Goal: Transaction & Acquisition: Purchase product/service

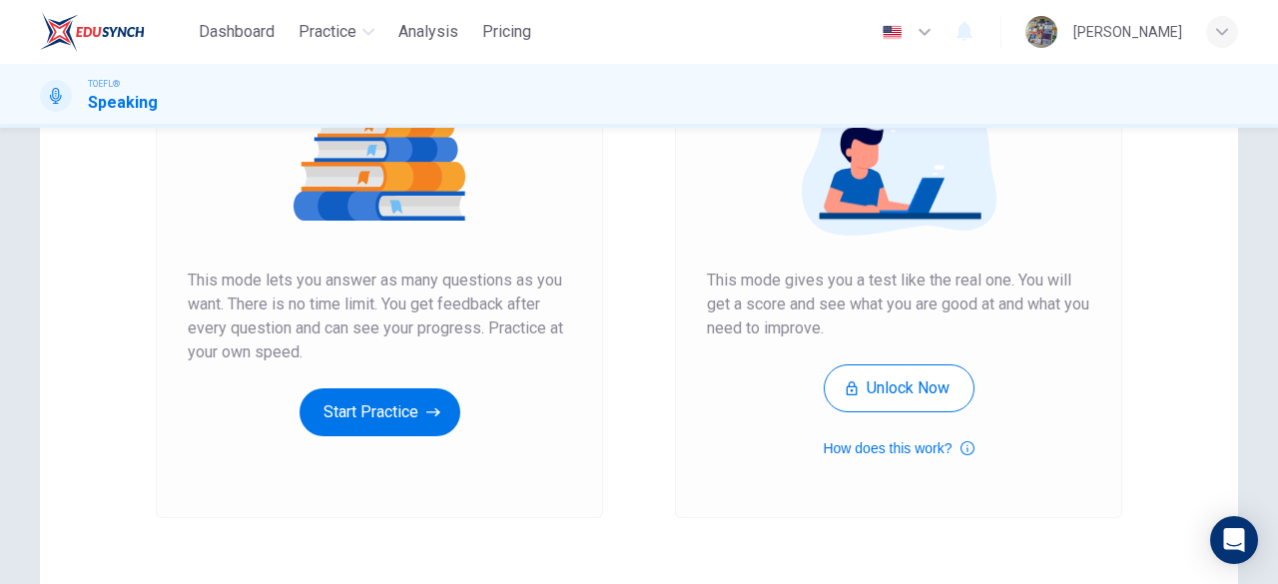
scroll to position [266, 0]
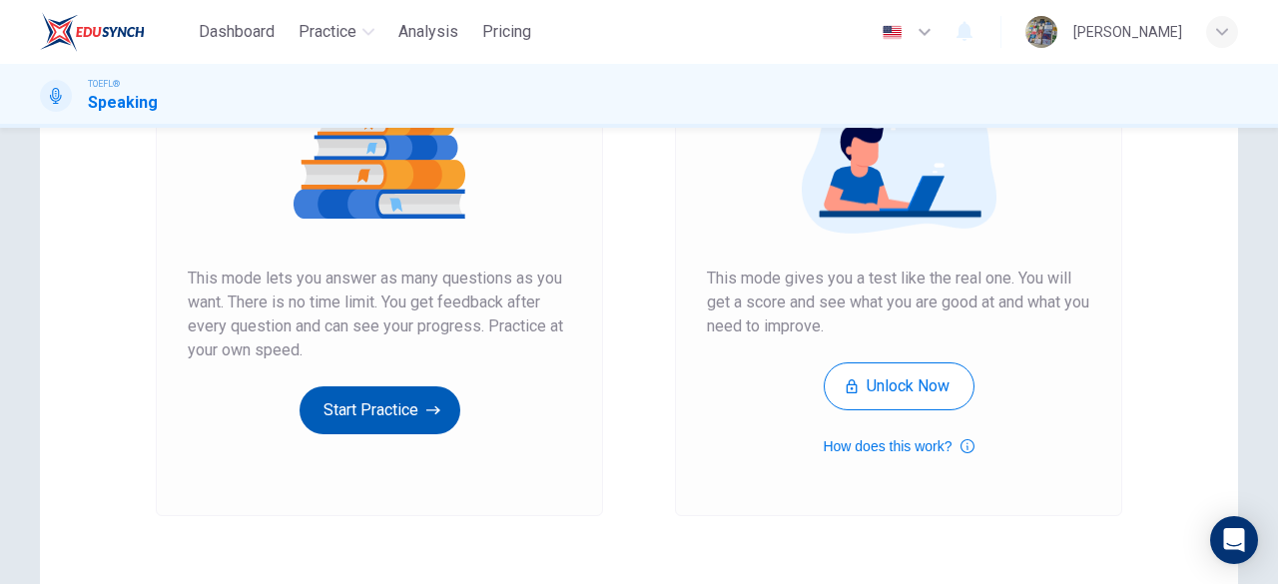
click at [428, 406] on icon "button" at bounding box center [433, 410] width 14 height 20
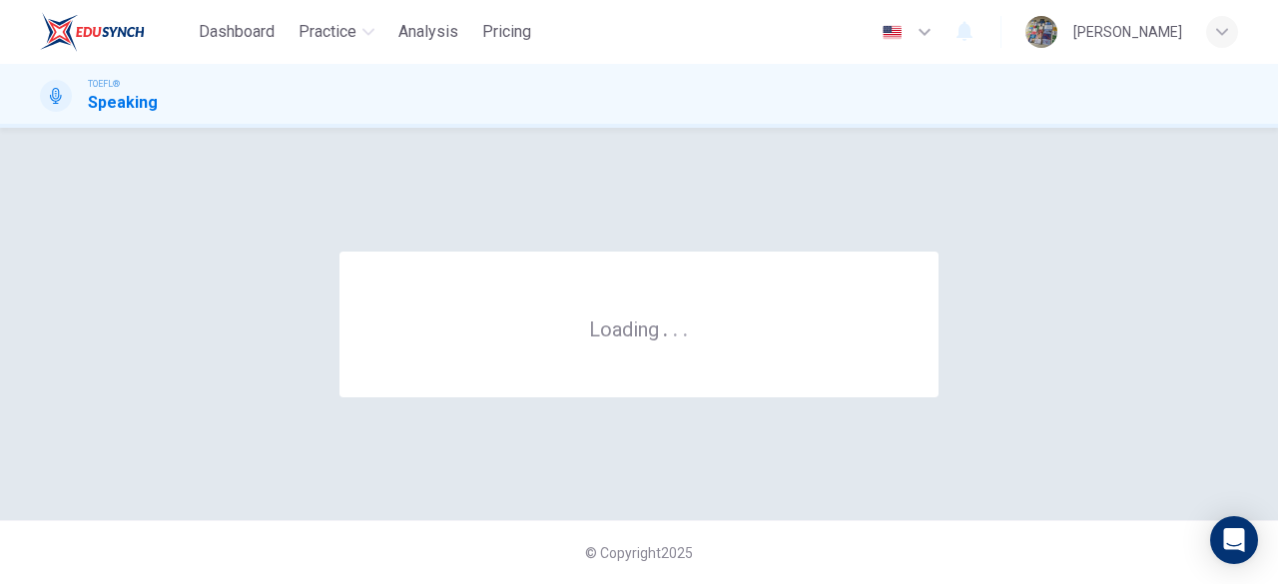
scroll to position [0, 0]
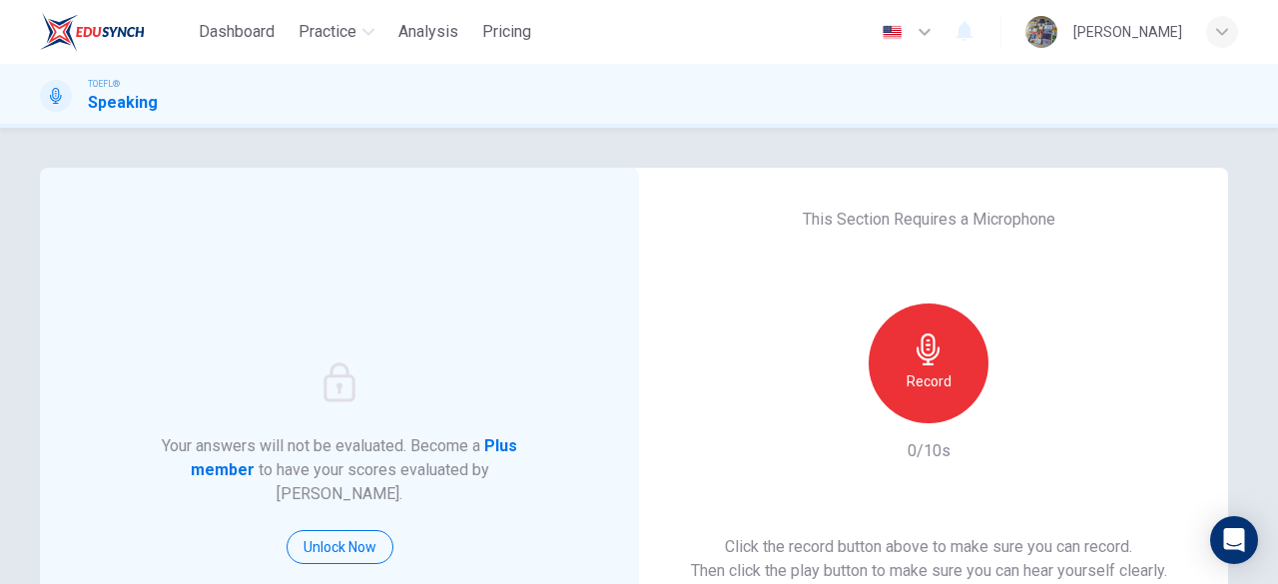
click at [889, 382] on div "Record" at bounding box center [929, 364] width 120 height 120
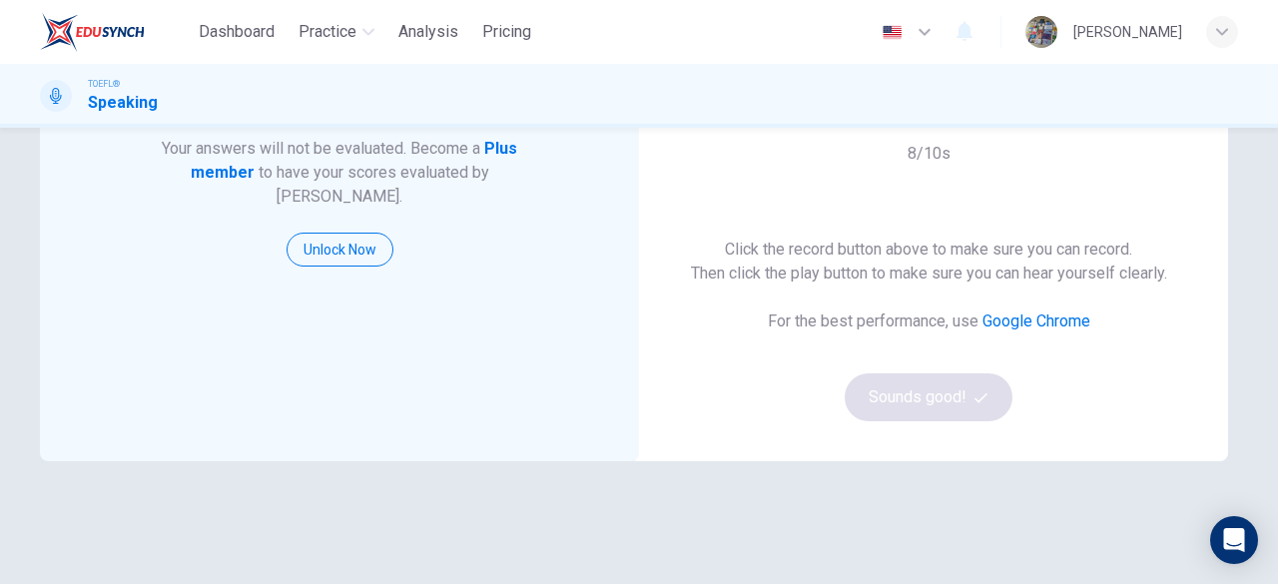
scroll to position [300, 0]
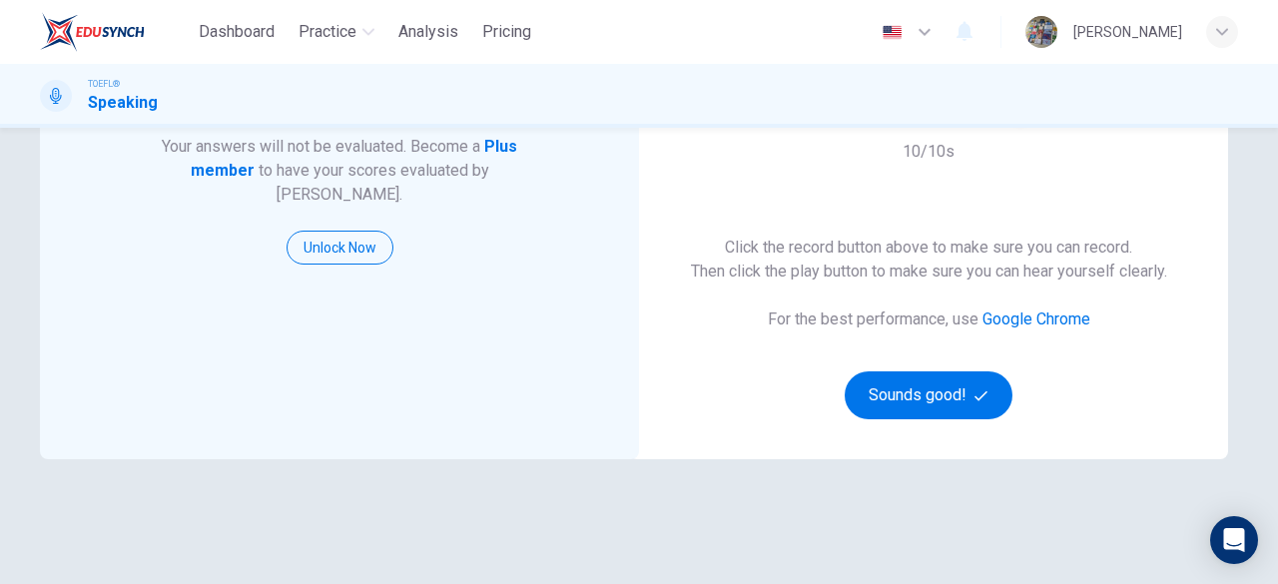
click at [1108, 162] on div "This Section Requires a Microphone Record 10/10s Click the record button above …" at bounding box center [928, 163] width 599 height 591
click at [913, 388] on button "Sounds good!" at bounding box center [929, 396] width 168 height 48
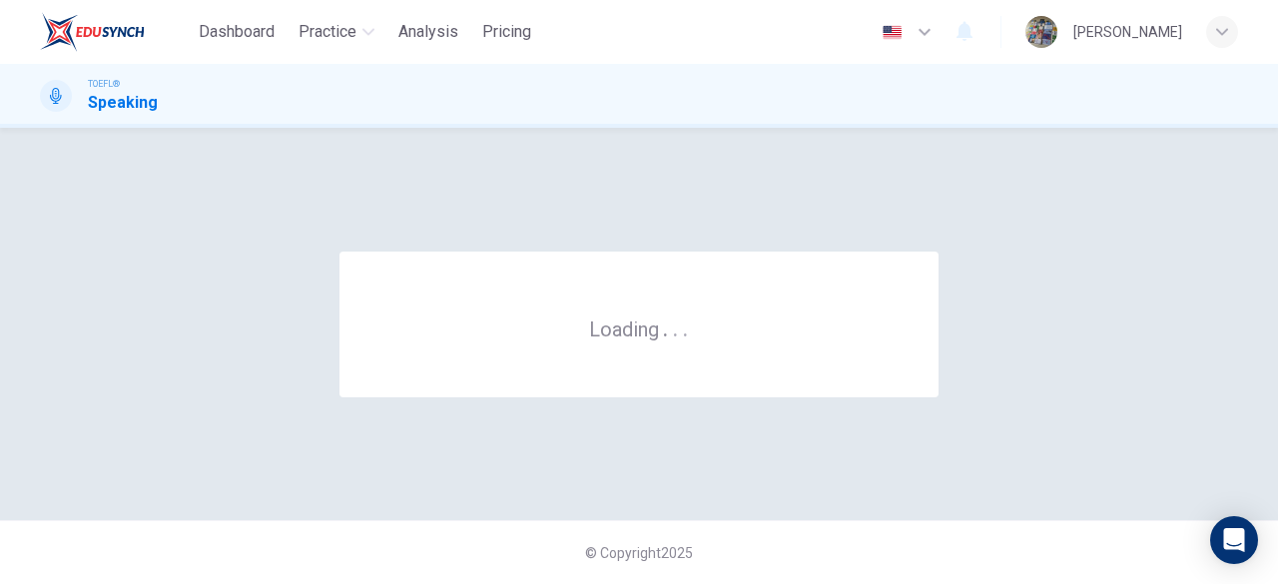
scroll to position [0, 0]
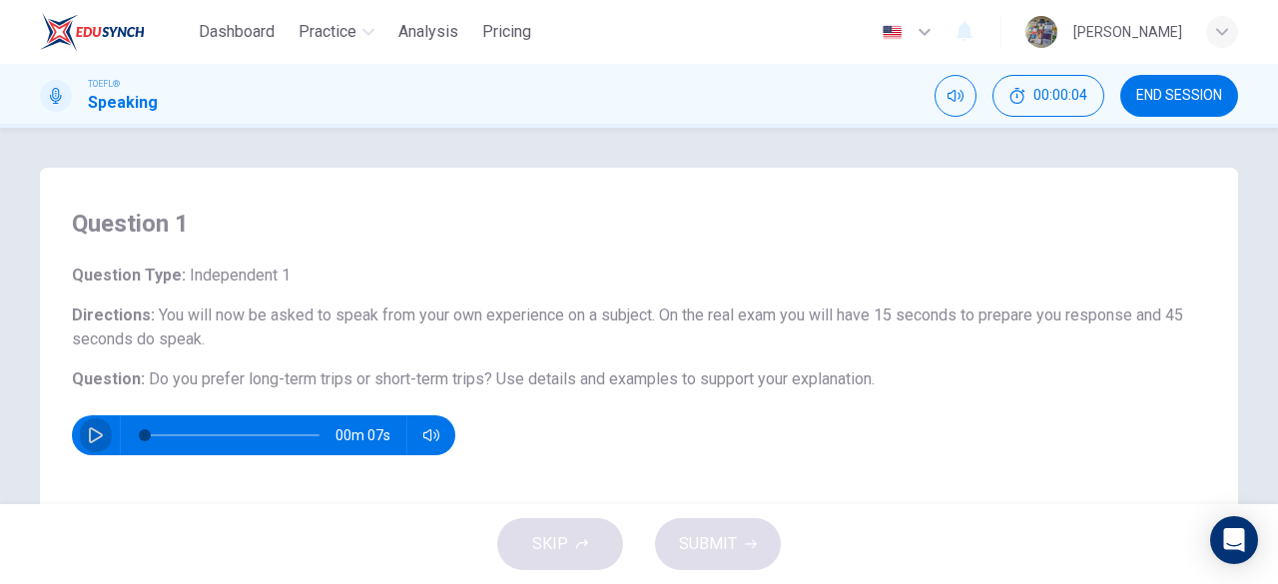
click at [90, 435] on icon "button" at bounding box center [96, 435] width 16 height 16
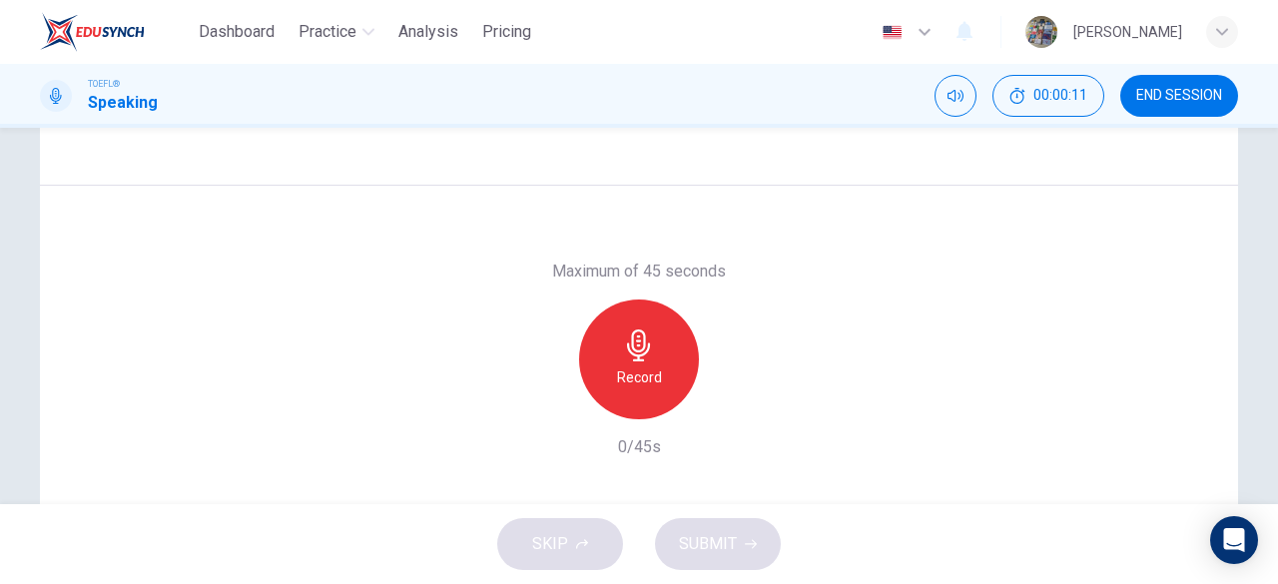
type input "0"
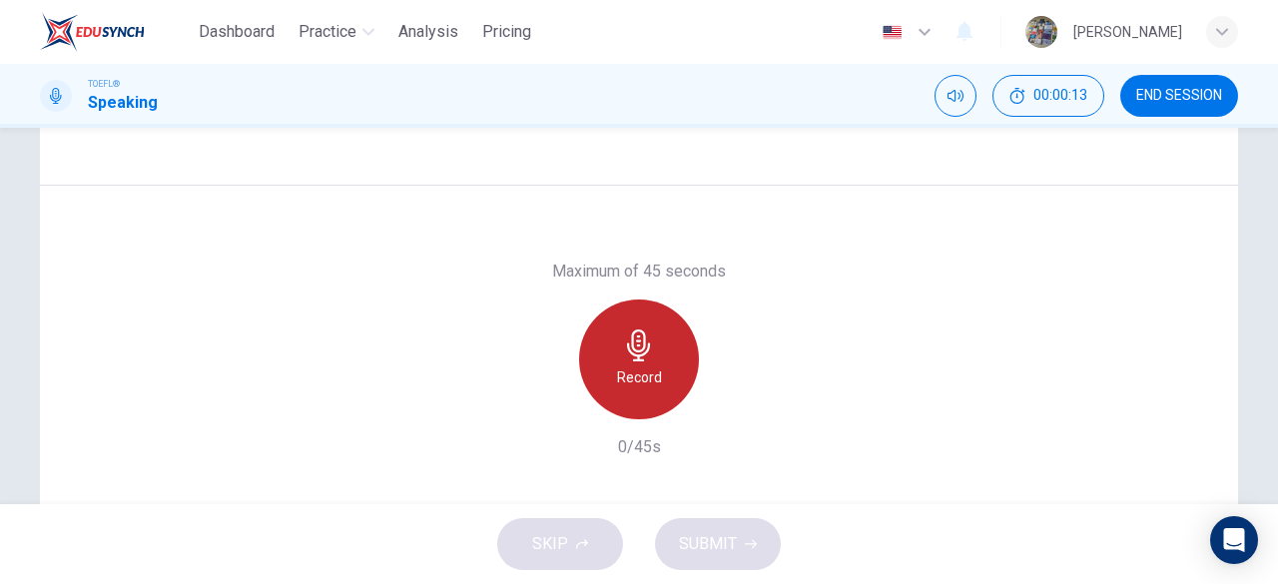
click at [645, 355] on icon "button" at bounding box center [639, 346] width 32 height 32
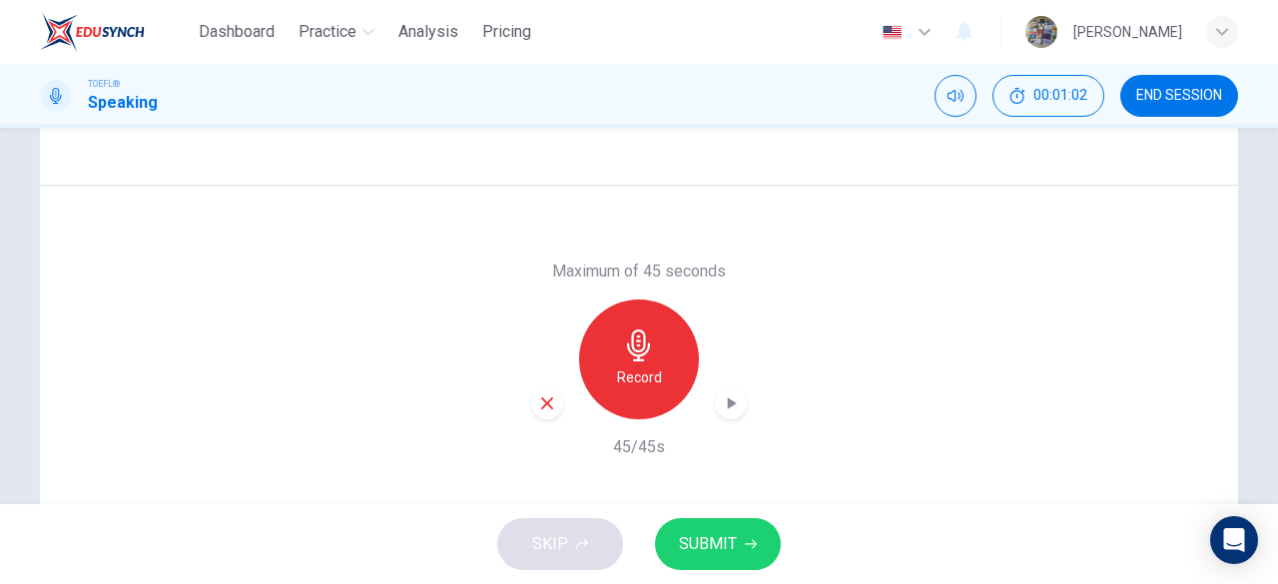
click at [689, 528] on button "SUBMIT" at bounding box center [718, 544] width 126 height 52
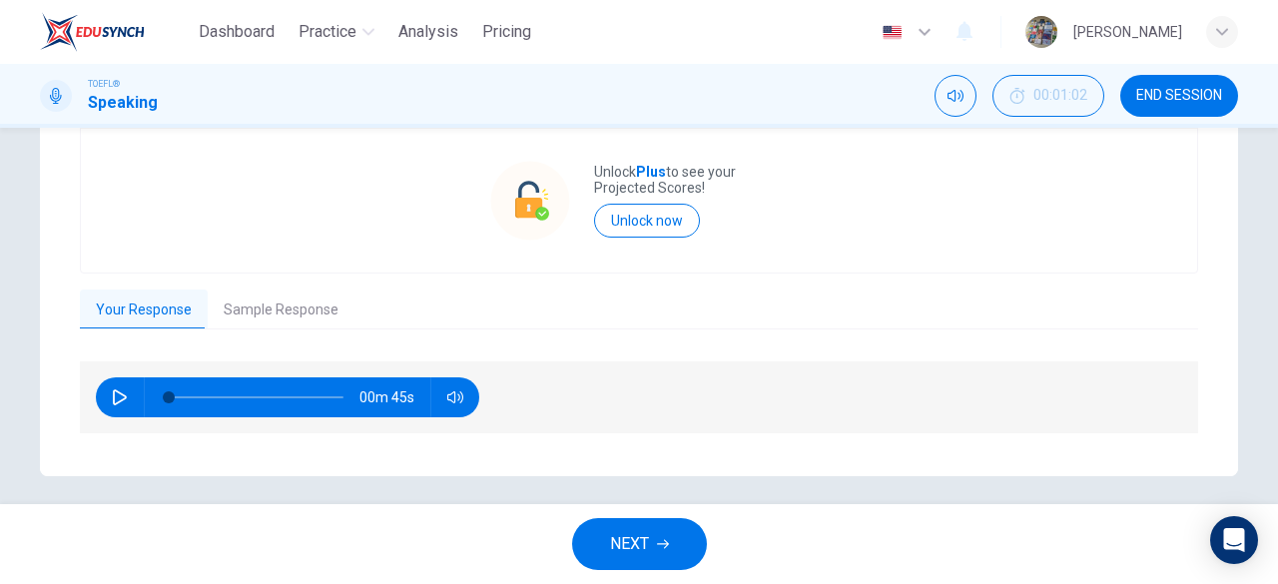
scroll to position [457, 0]
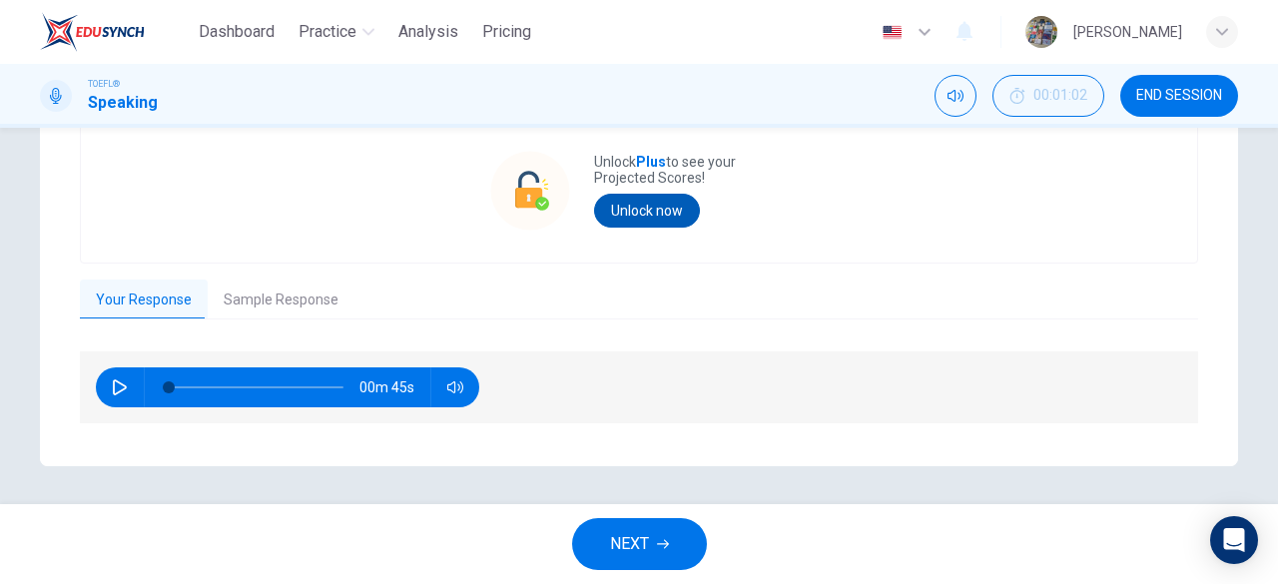
click at [644, 210] on button "Unlock now" at bounding box center [647, 211] width 106 height 34
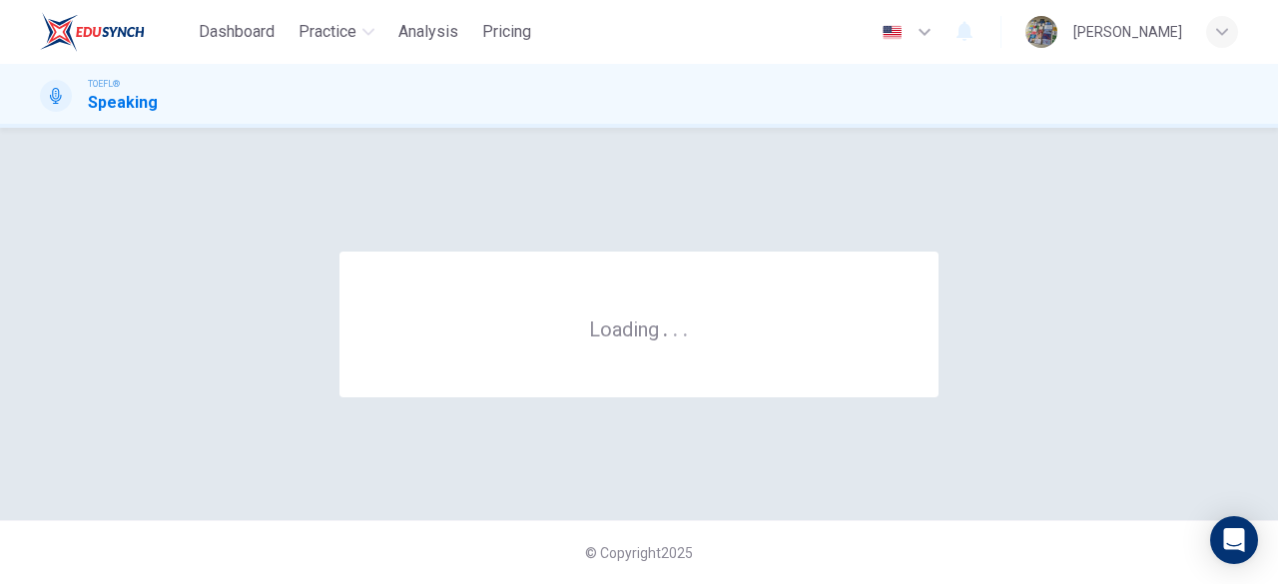
scroll to position [0, 0]
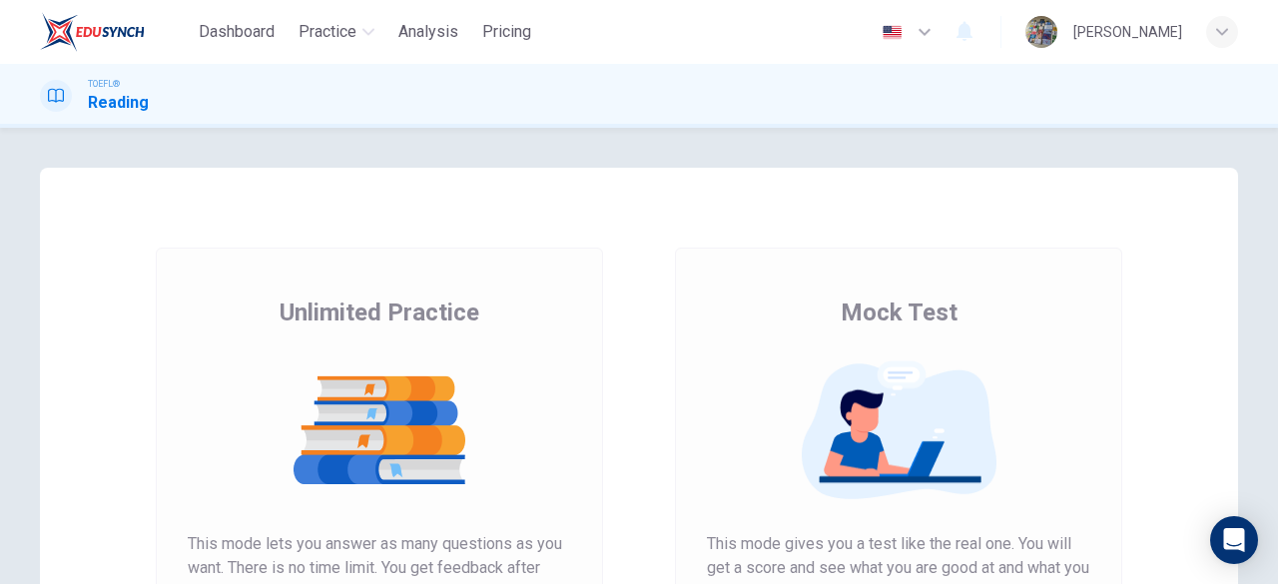
scroll to position [382, 0]
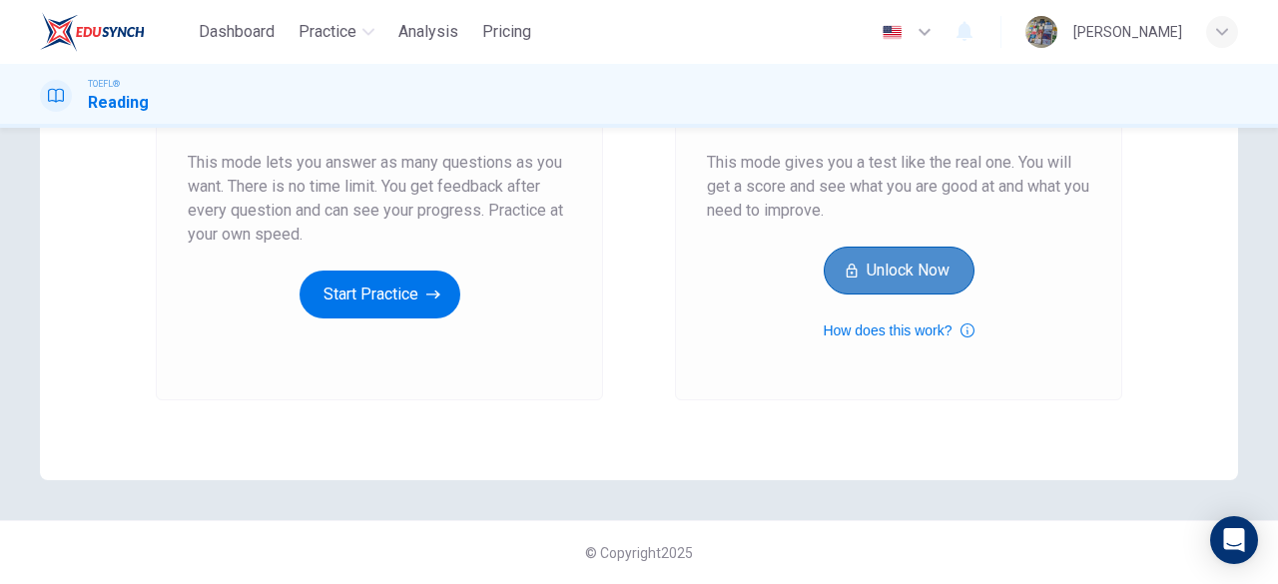
click at [902, 264] on button "Unlock Now" at bounding box center [899, 271] width 151 height 48
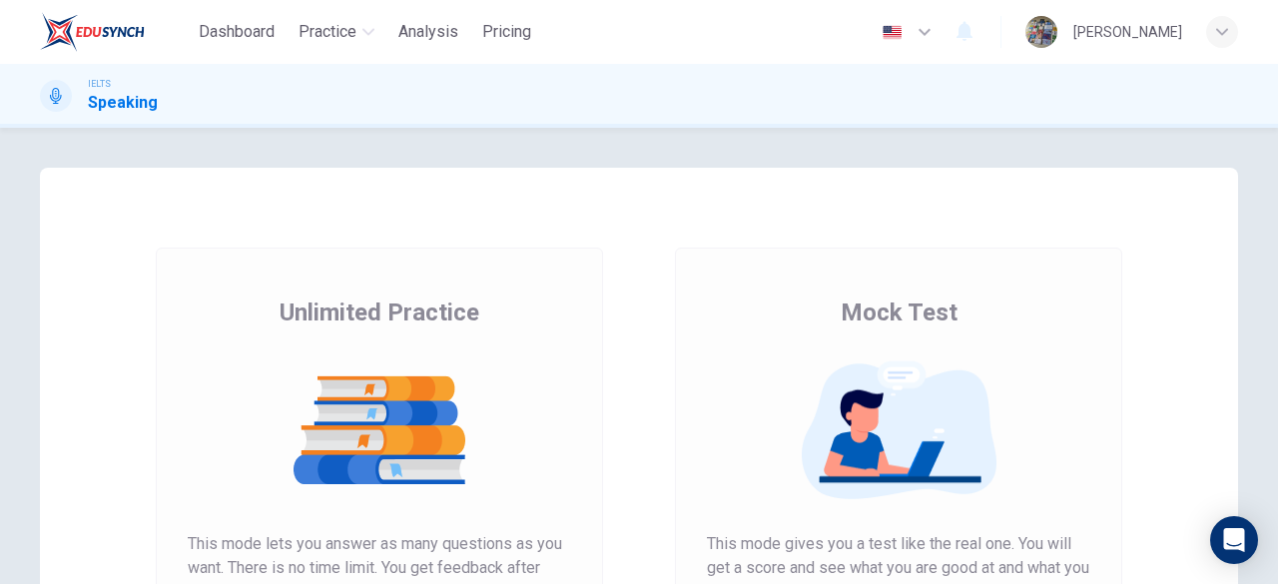
scroll to position [382, 0]
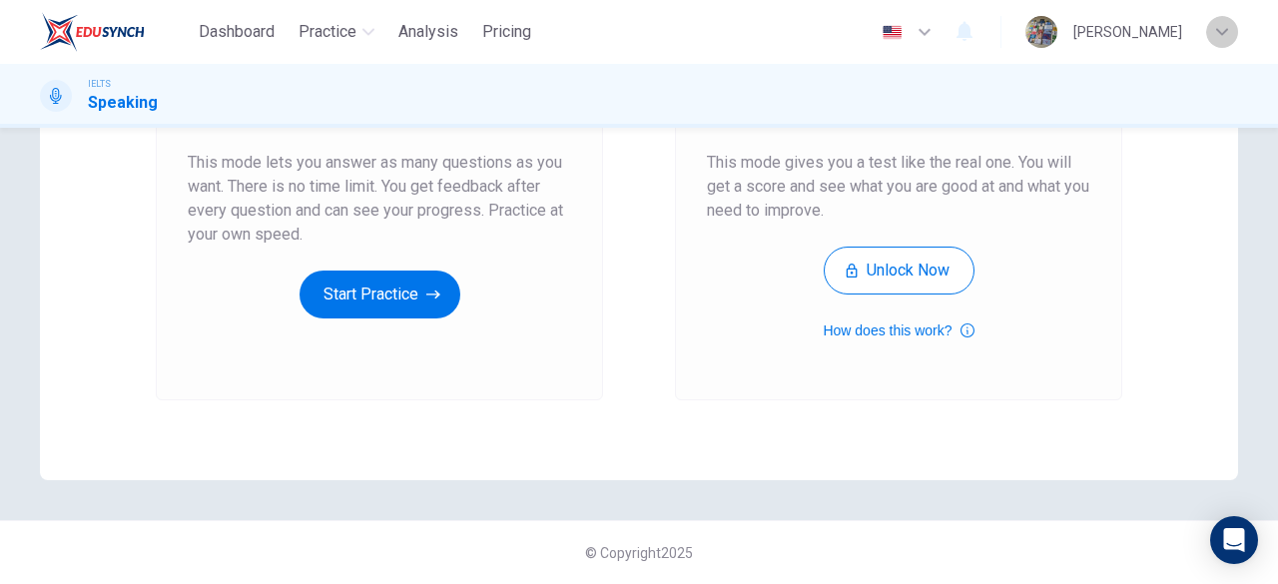
click at [1218, 27] on icon "button" at bounding box center [1222, 32] width 12 height 12
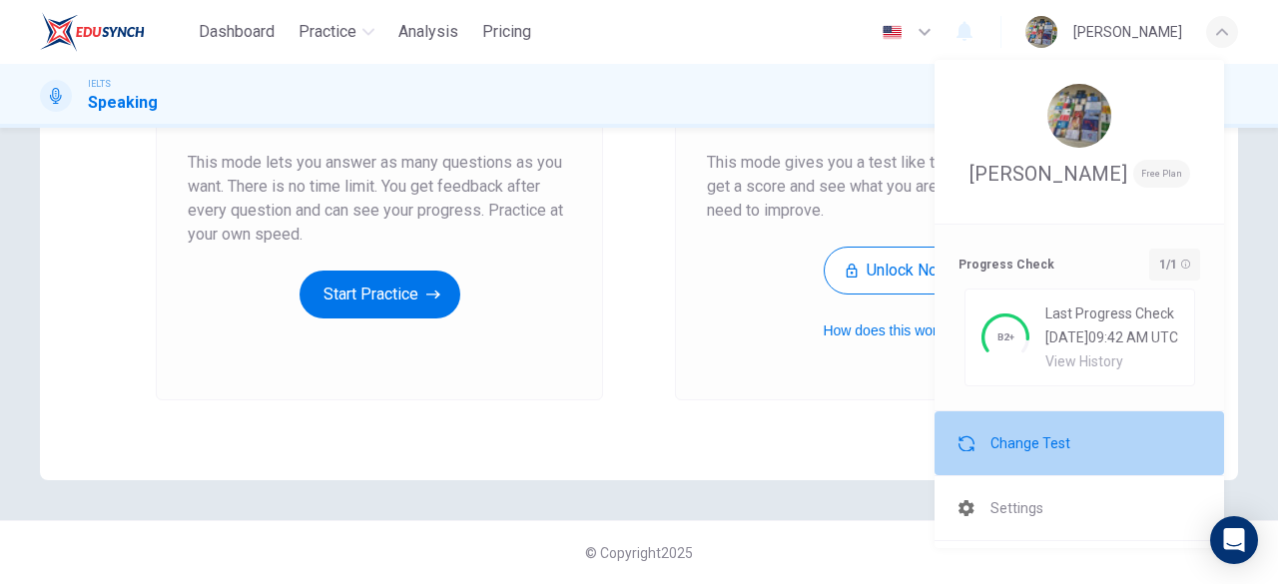
click at [1023, 449] on span "Change Test" at bounding box center [1031, 443] width 80 height 24
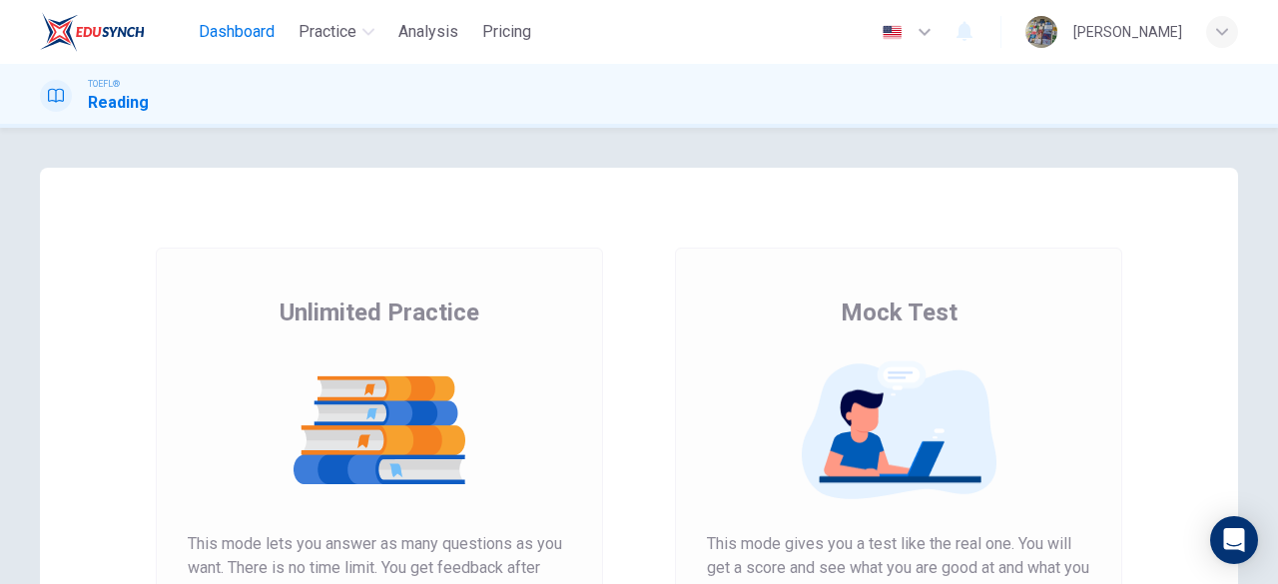
click at [259, 25] on span "Dashboard" at bounding box center [237, 32] width 76 height 24
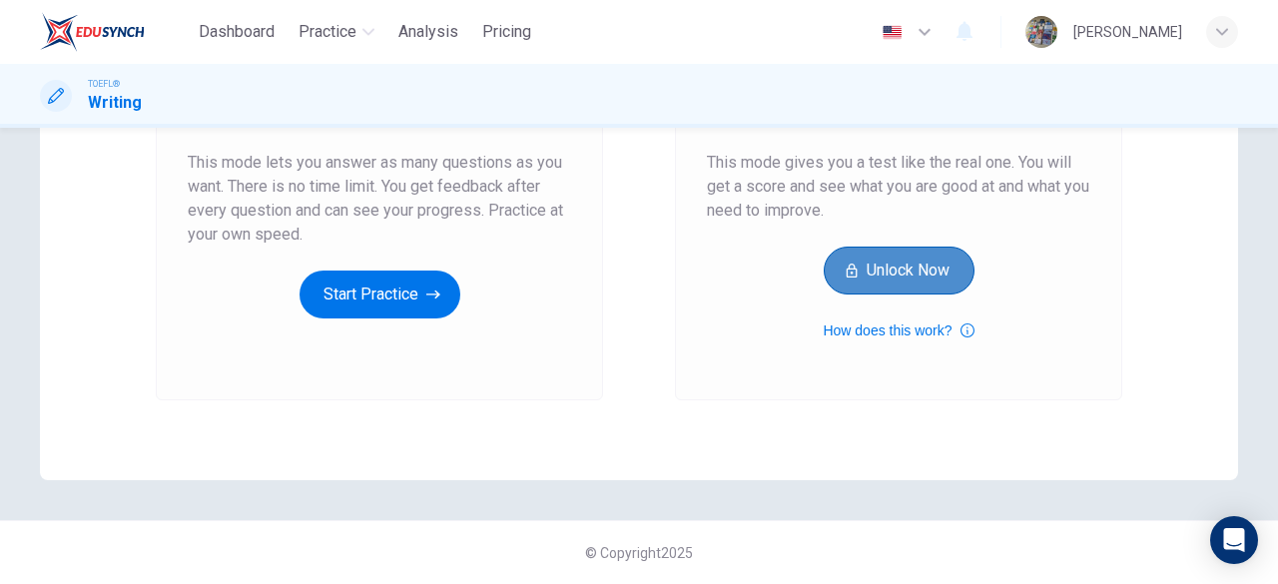
click at [887, 267] on button "Unlock Now" at bounding box center [899, 271] width 151 height 48
